Goal: Find contact information: Find contact information

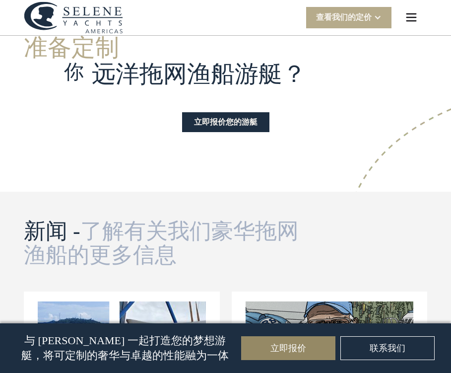
scroll to position [2679, 0]
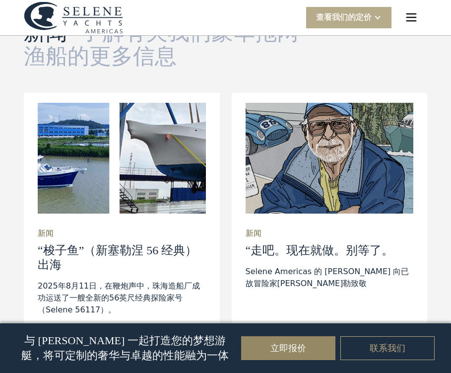
click at [382, 353] on link "联系我们" at bounding box center [387, 348] width 94 height 24
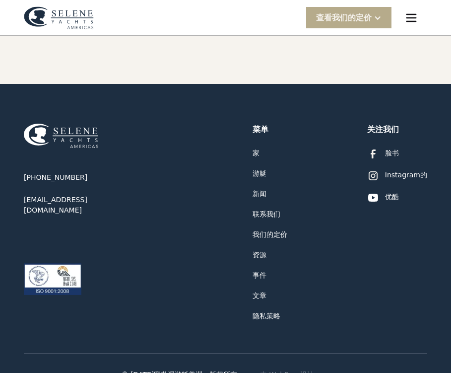
scroll to position [534, 0]
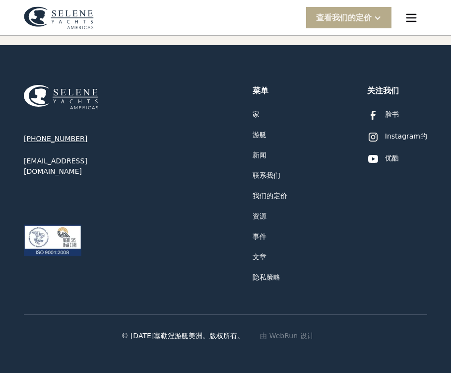
drag, startPoint x: 66, startPoint y: 136, endPoint x: 29, endPoint y: 136, distance: 36.7
click at [29, 136] on div "+1 877-689-3979 info@seleneamericas.com" at bounding box center [83, 154] width 119 height 43
drag, startPoint x: 29, startPoint y: 136, endPoint x: 39, endPoint y: 136, distance: 9.9
copy div "1 877-689-3979"
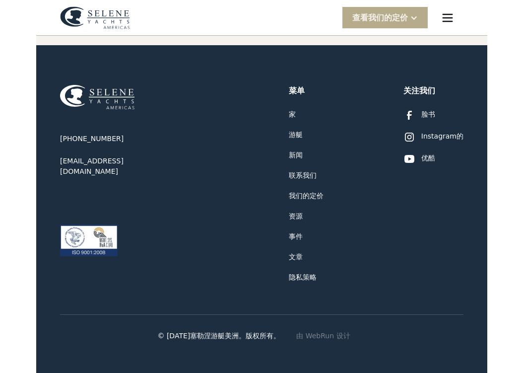
scroll to position [530, 0]
